Goal: Task Accomplishment & Management: Complete application form

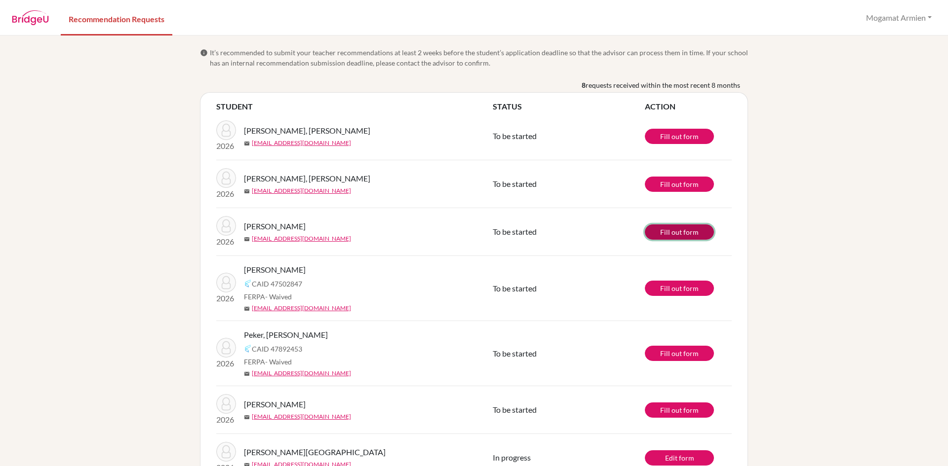
click at [685, 230] on link "Fill out form" at bounding box center [679, 232] width 69 height 15
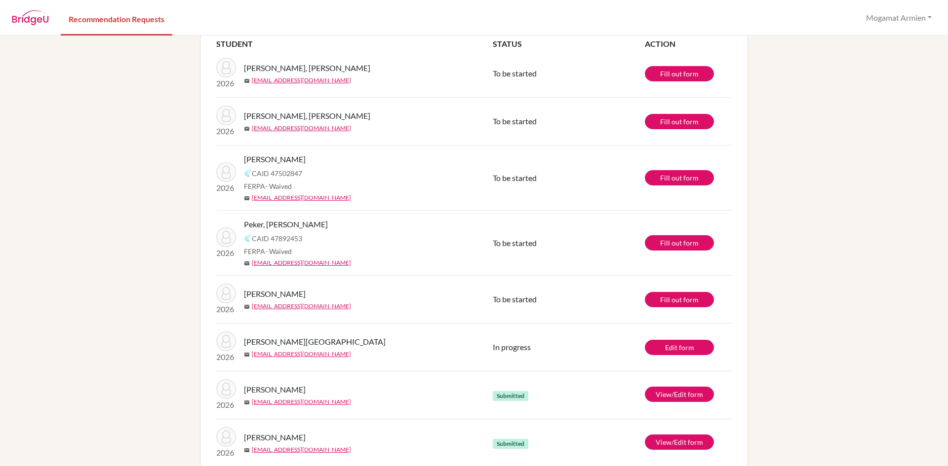
scroll to position [83, 0]
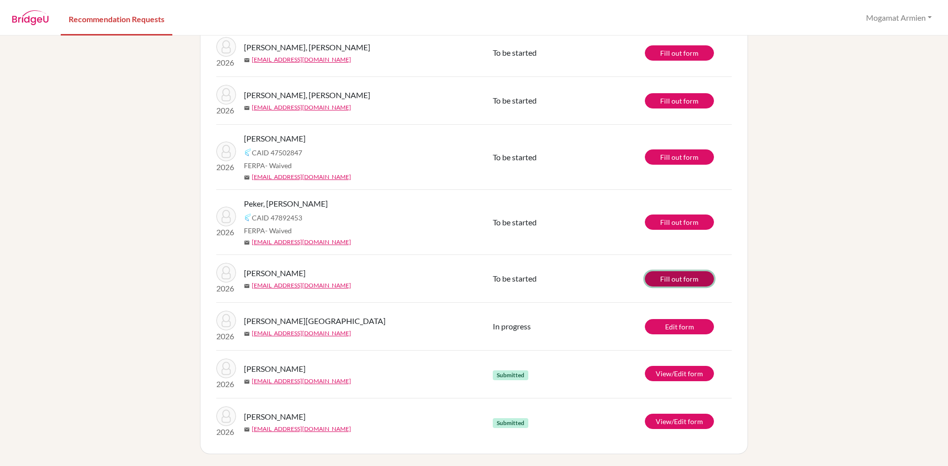
click at [680, 277] on link "Fill out form" at bounding box center [679, 278] width 69 height 15
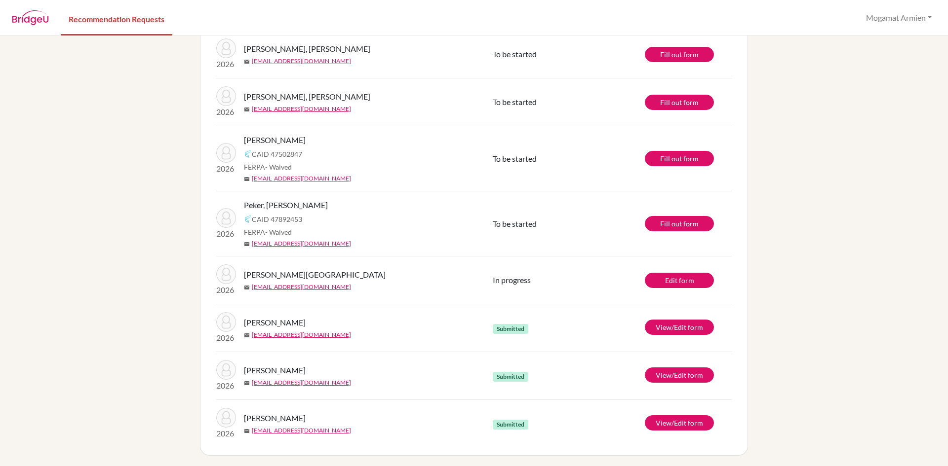
scroll to position [83, 0]
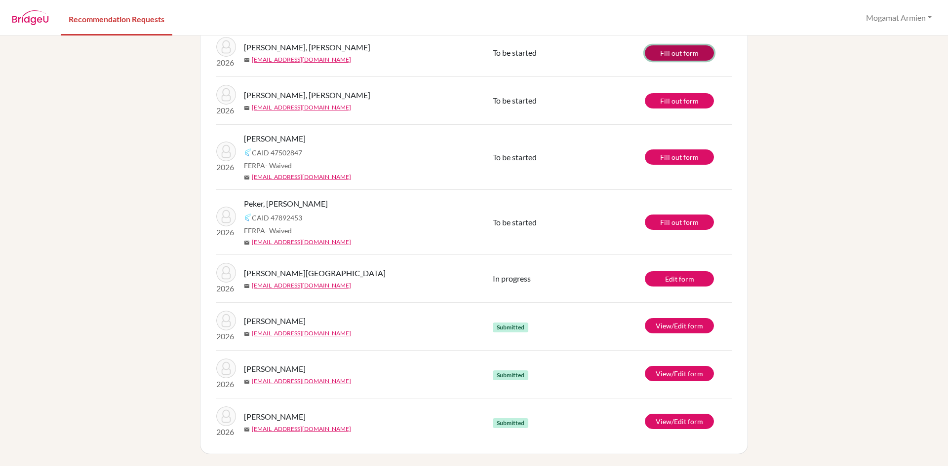
click at [682, 54] on link "Fill out form" at bounding box center [679, 52] width 69 height 15
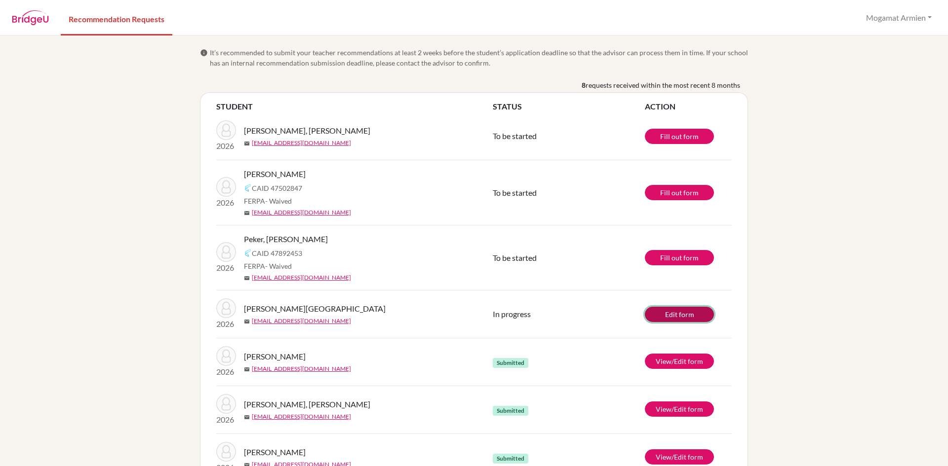
click at [684, 312] on link "Edit form" at bounding box center [679, 314] width 69 height 15
click at [689, 134] on link "Fill out form" at bounding box center [679, 136] width 69 height 15
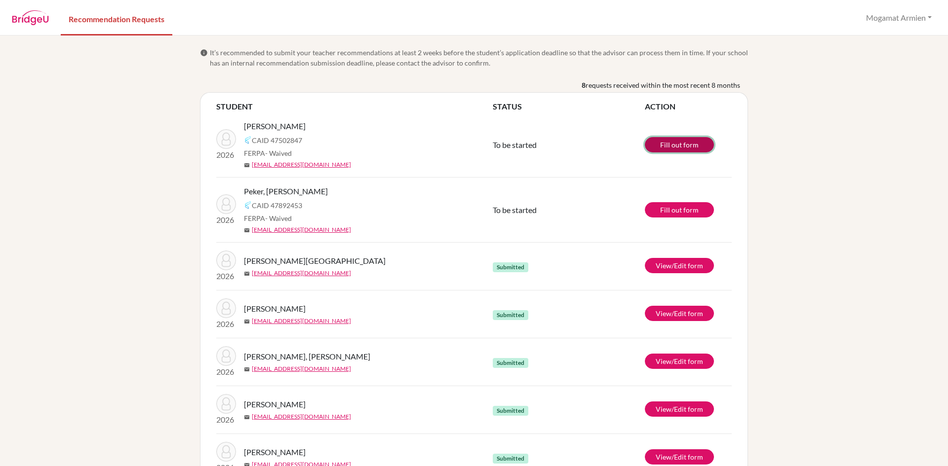
click at [677, 147] on link "Fill out form" at bounding box center [679, 144] width 69 height 15
click at [689, 361] on link "View/Edit form" at bounding box center [679, 361] width 69 height 15
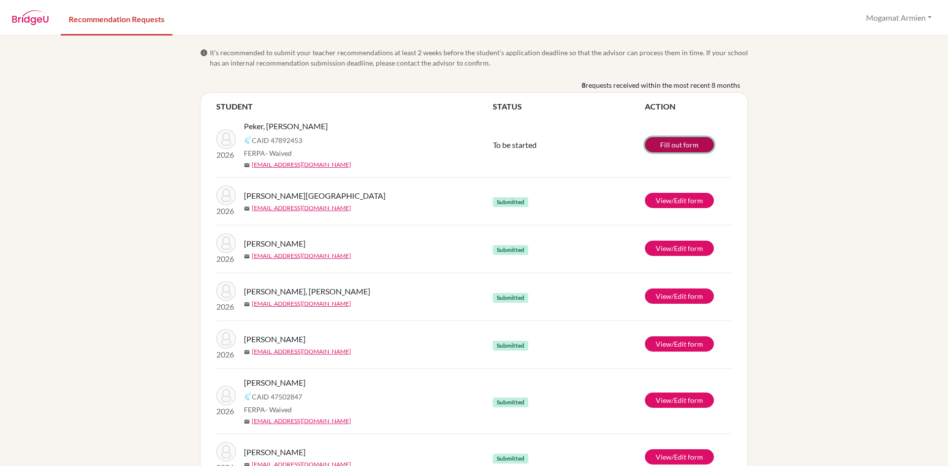
click at [695, 144] on link "Fill out form" at bounding box center [679, 144] width 69 height 15
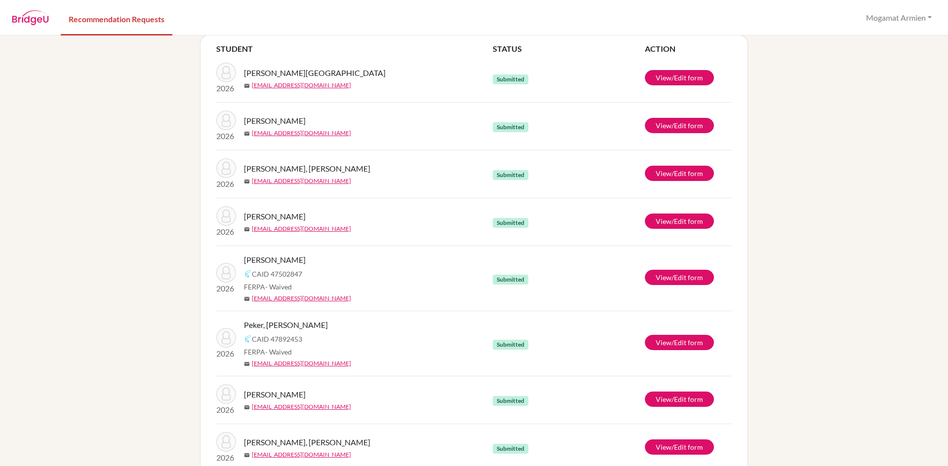
scroll to position [63, 0]
